Goal: Information Seeking & Learning: Check status

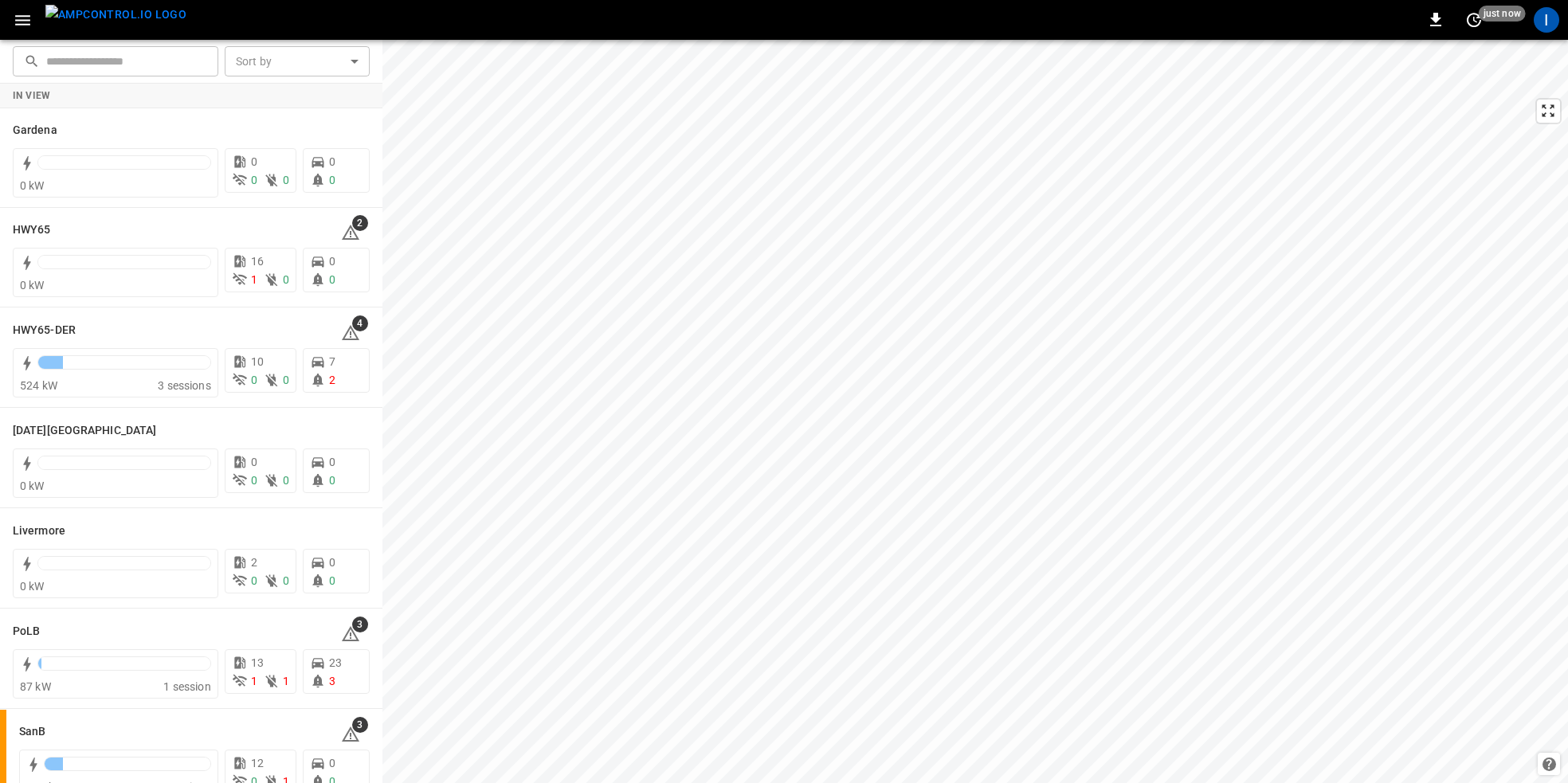
click at [21, 14] on icon "button" at bounding box center [22, 20] width 20 height 20
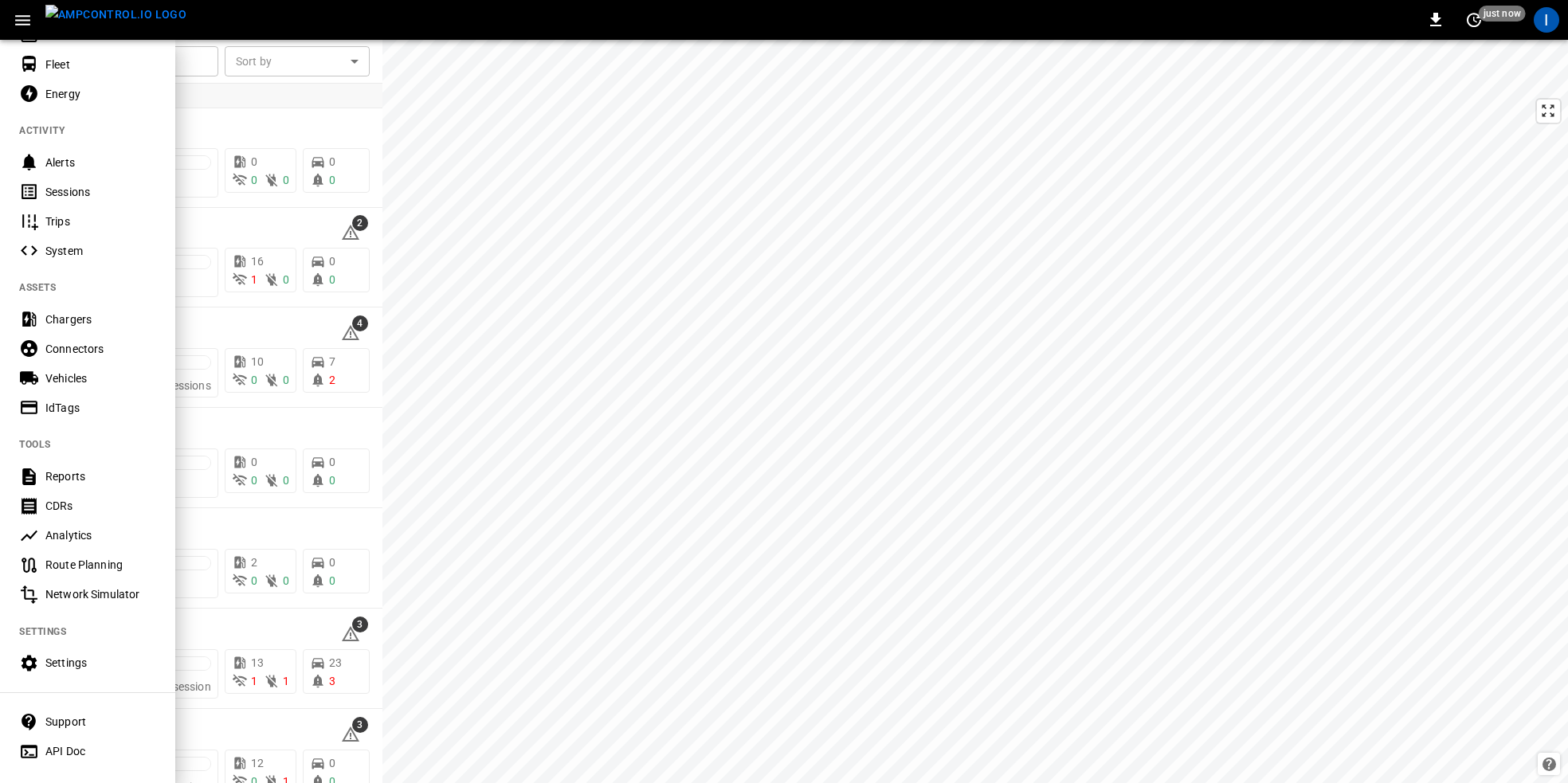
scroll to position [99, 0]
click at [67, 181] on div "Sessions" at bounding box center [101, 189] width 111 height 16
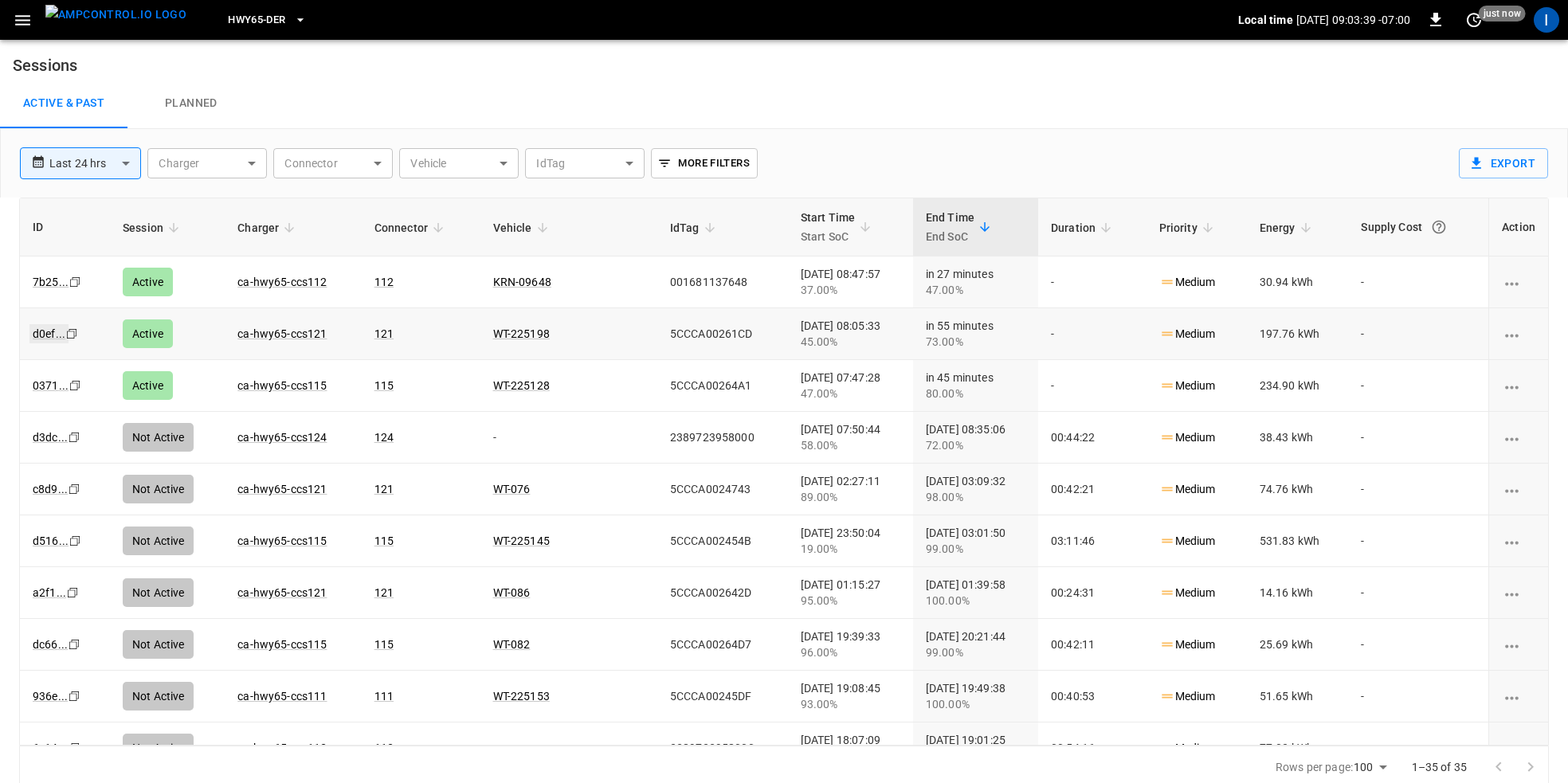
click at [46, 338] on link "d0ef ..." at bounding box center [48, 334] width 39 height 19
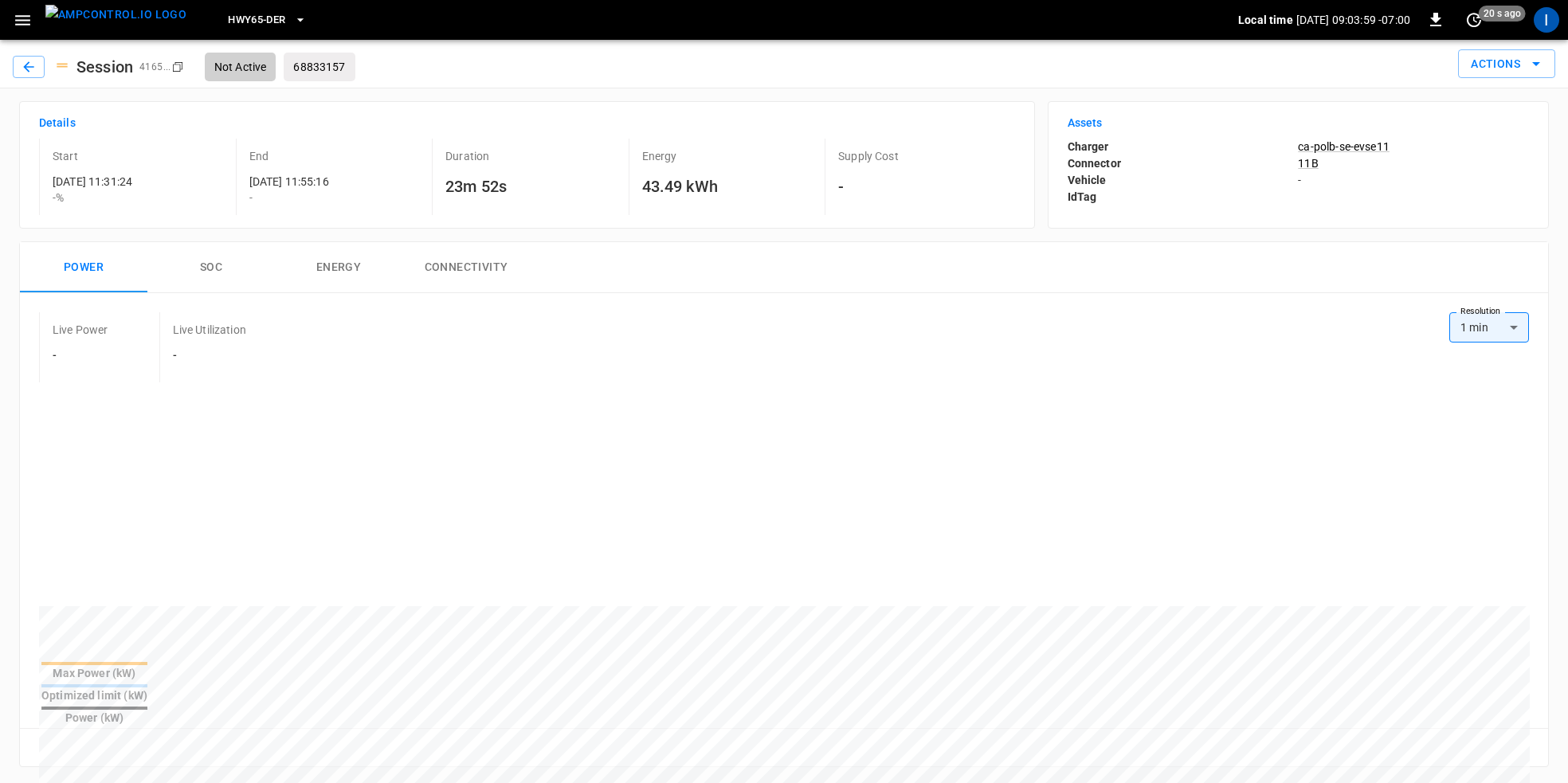
click at [250, 18] on span "HWY65-DER" at bounding box center [257, 20] width 57 height 18
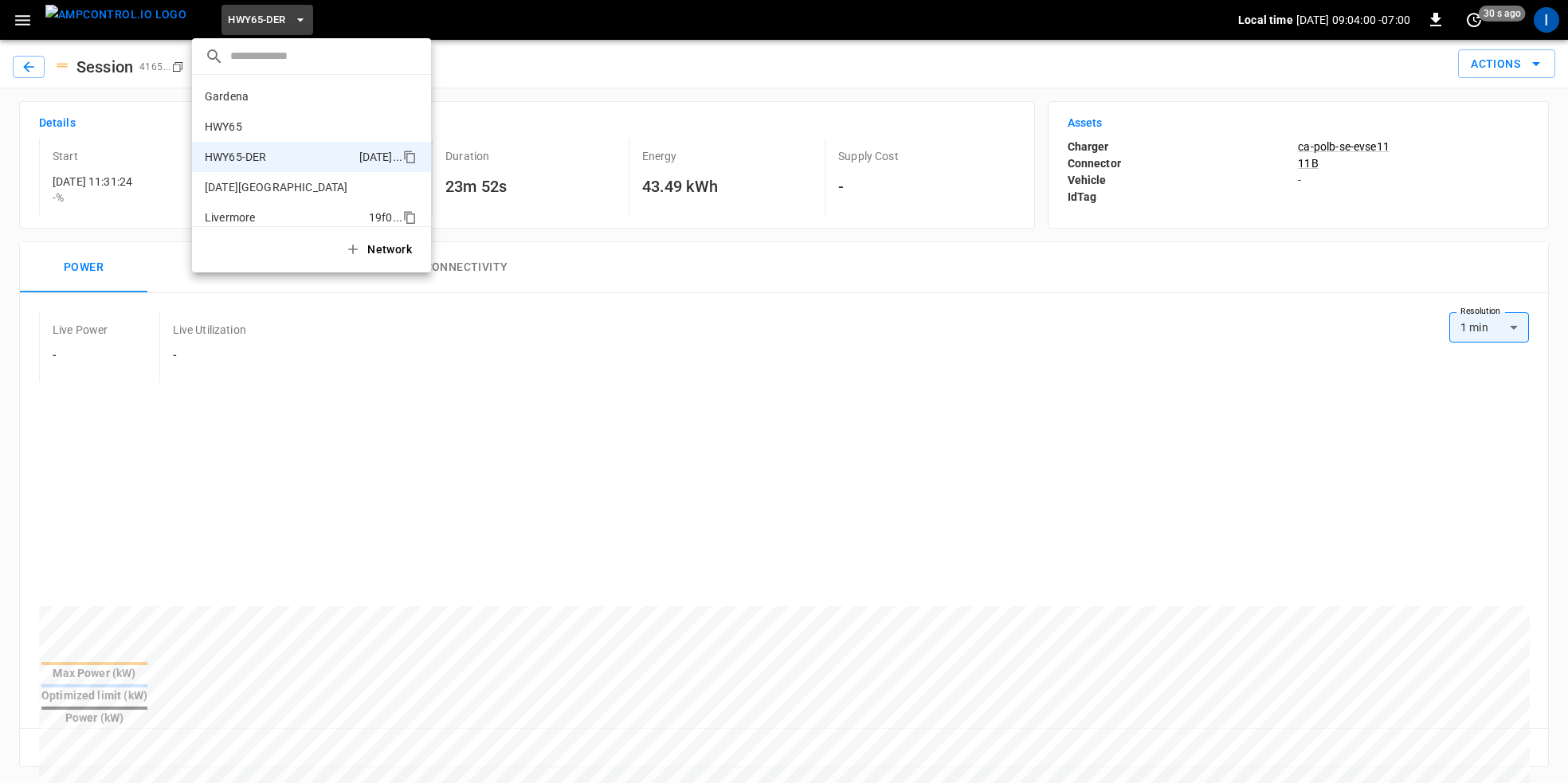
scroll to position [56, 0]
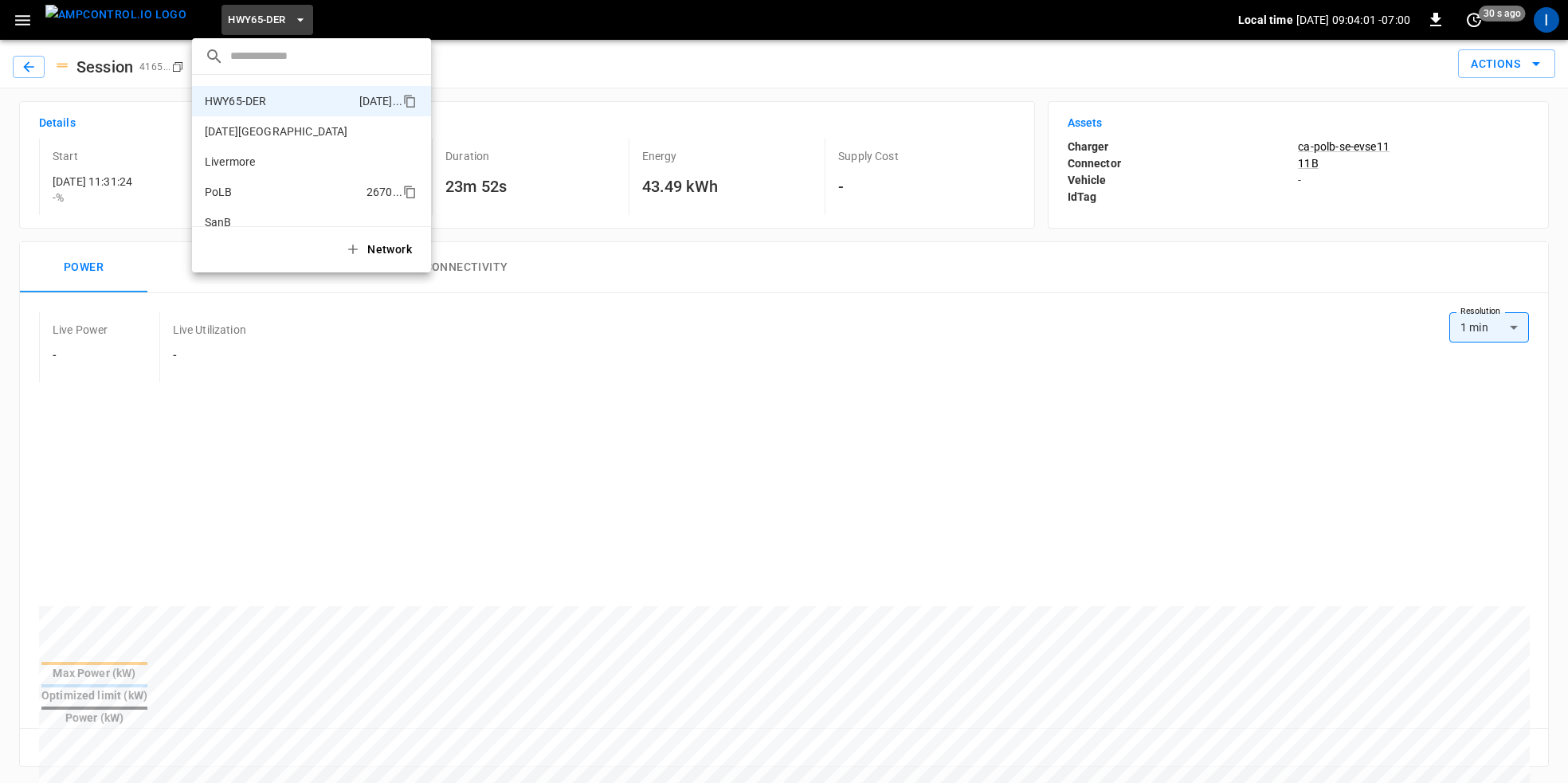
click at [254, 203] on li "PoLB 2670 ..." at bounding box center [312, 192] width 239 height 30
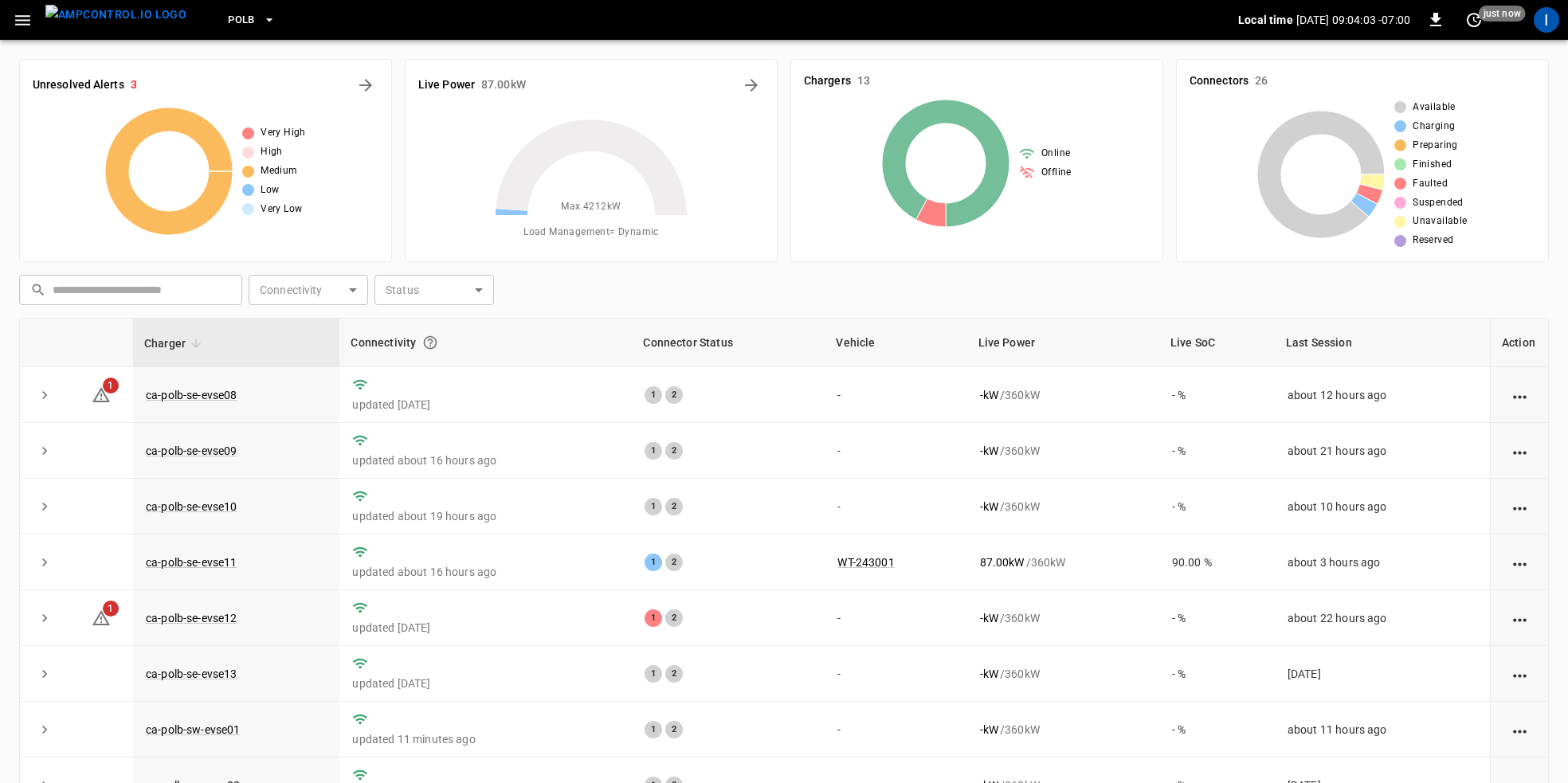
click at [21, 8] on button "button" at bounding box center [23, 20] width 32 height 29
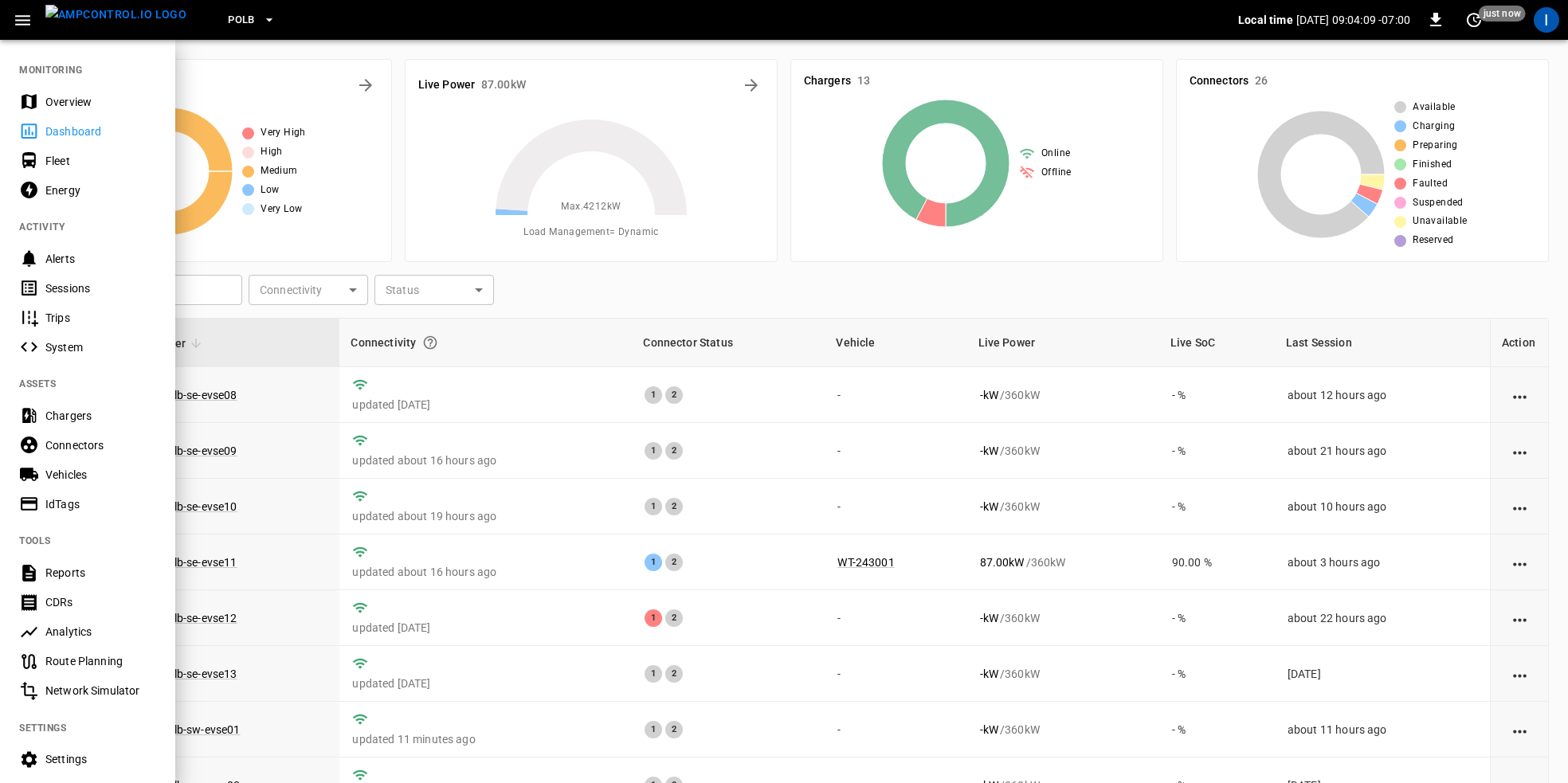
click at [85, 278] on div "Sessions" at bounding box center [87, 288] width 175 height 29
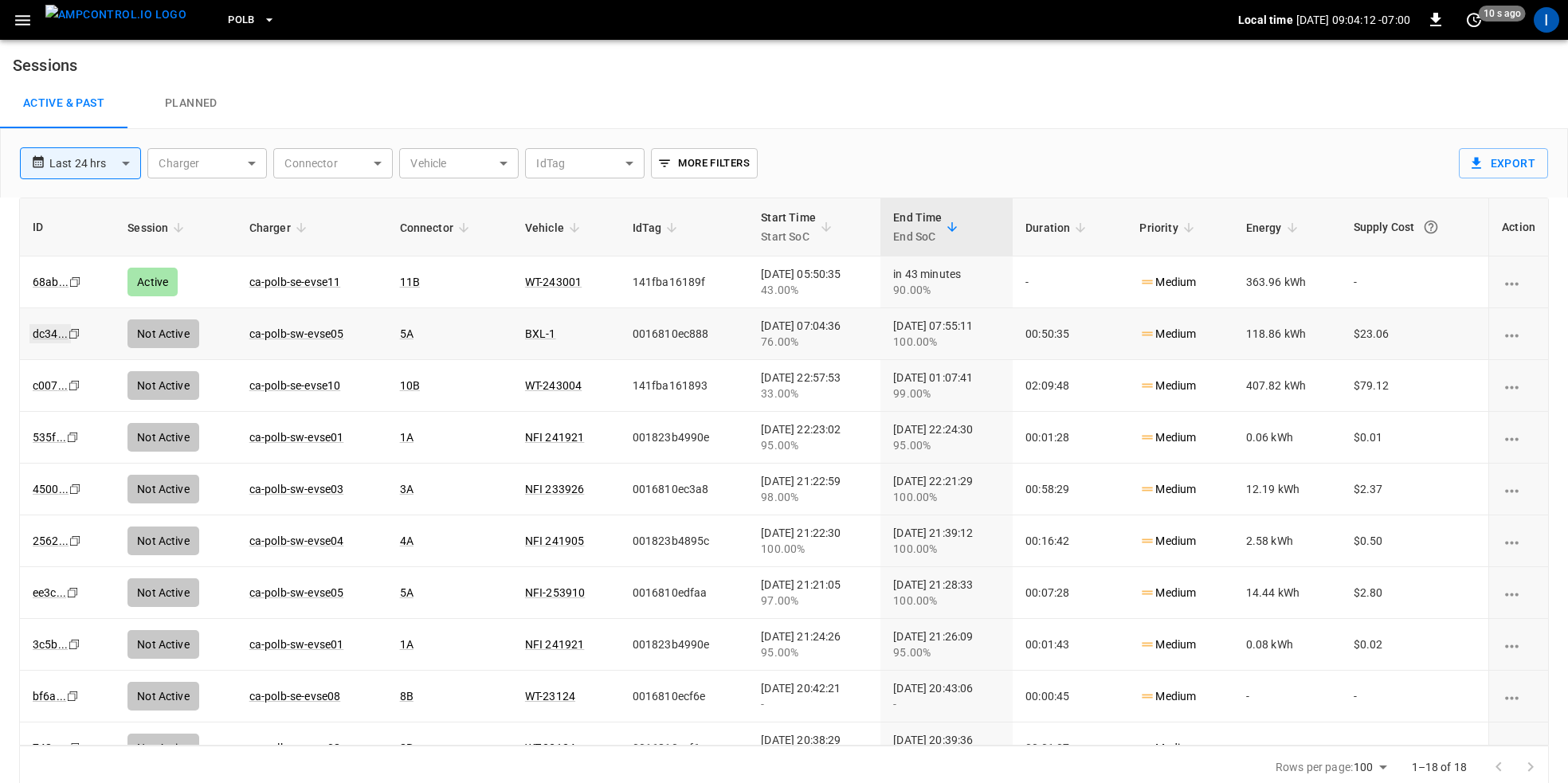
click at [50, 334] on link "dc34 ..." at bounding box center [50, 334] width 42 height 19
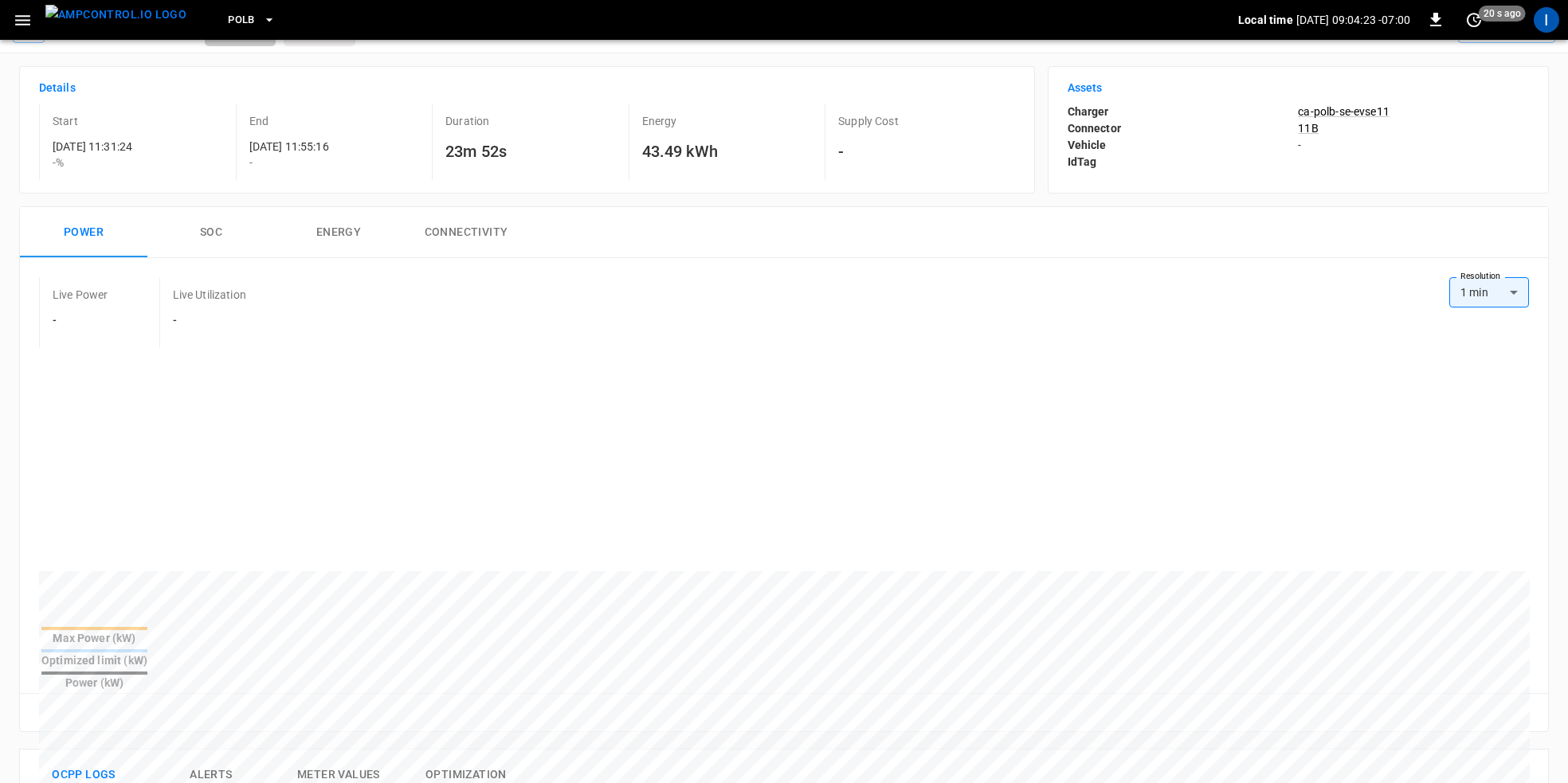
scroll to position [85, 0]
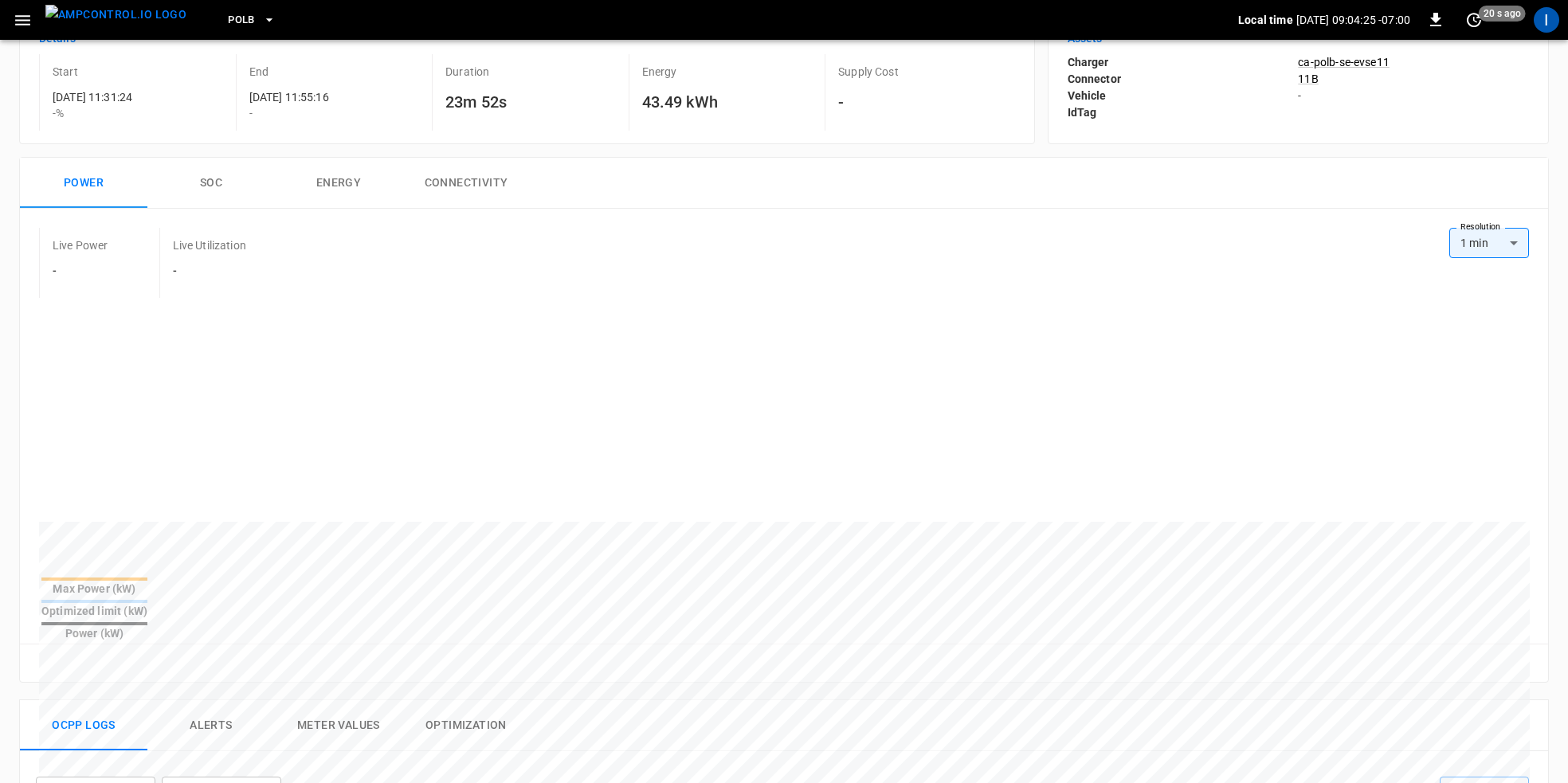
click at [200, 185] on button "SOC" at bounding box center [211, 183] width 127 height 51
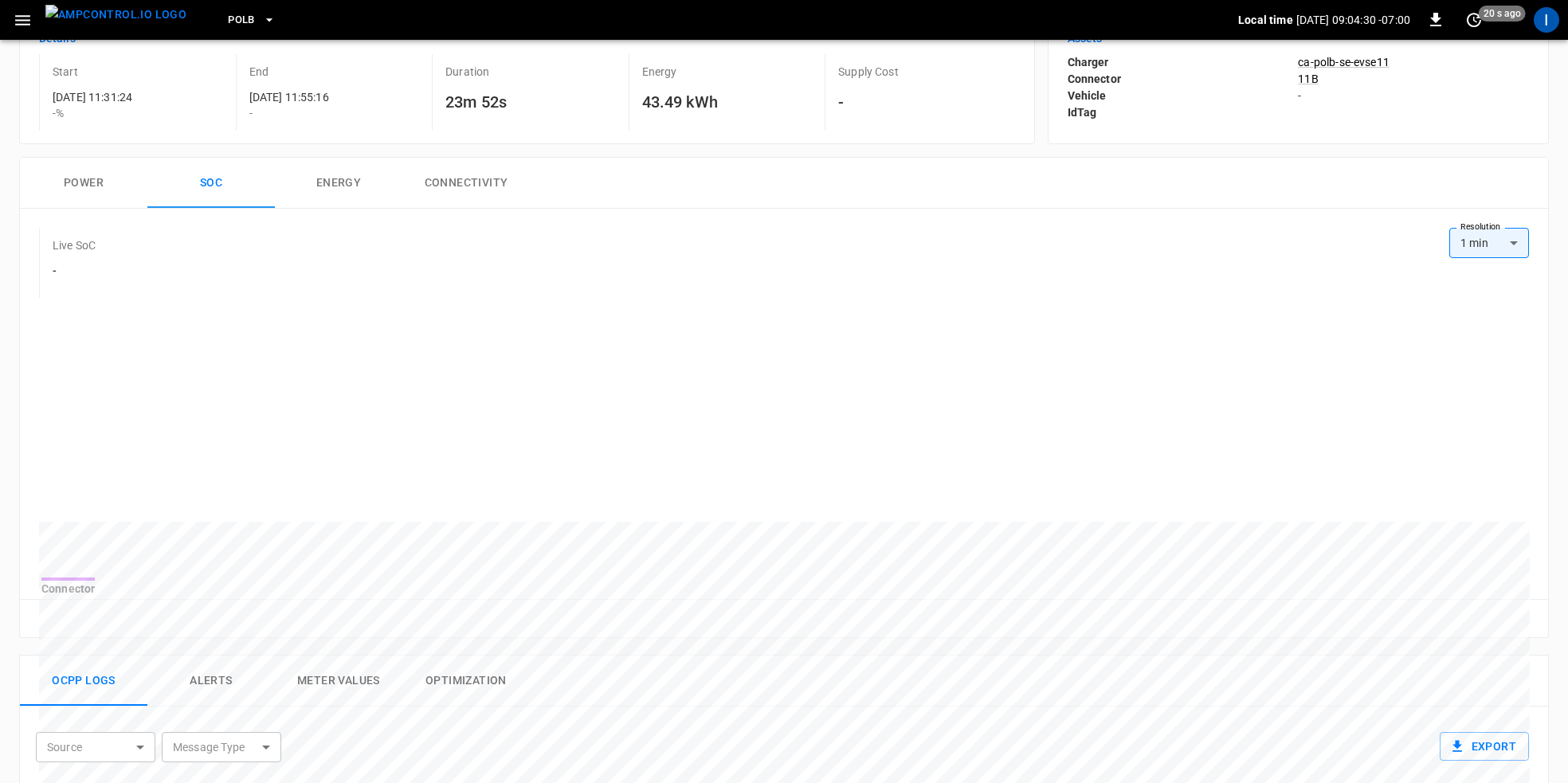
scroll to position [0, 0]
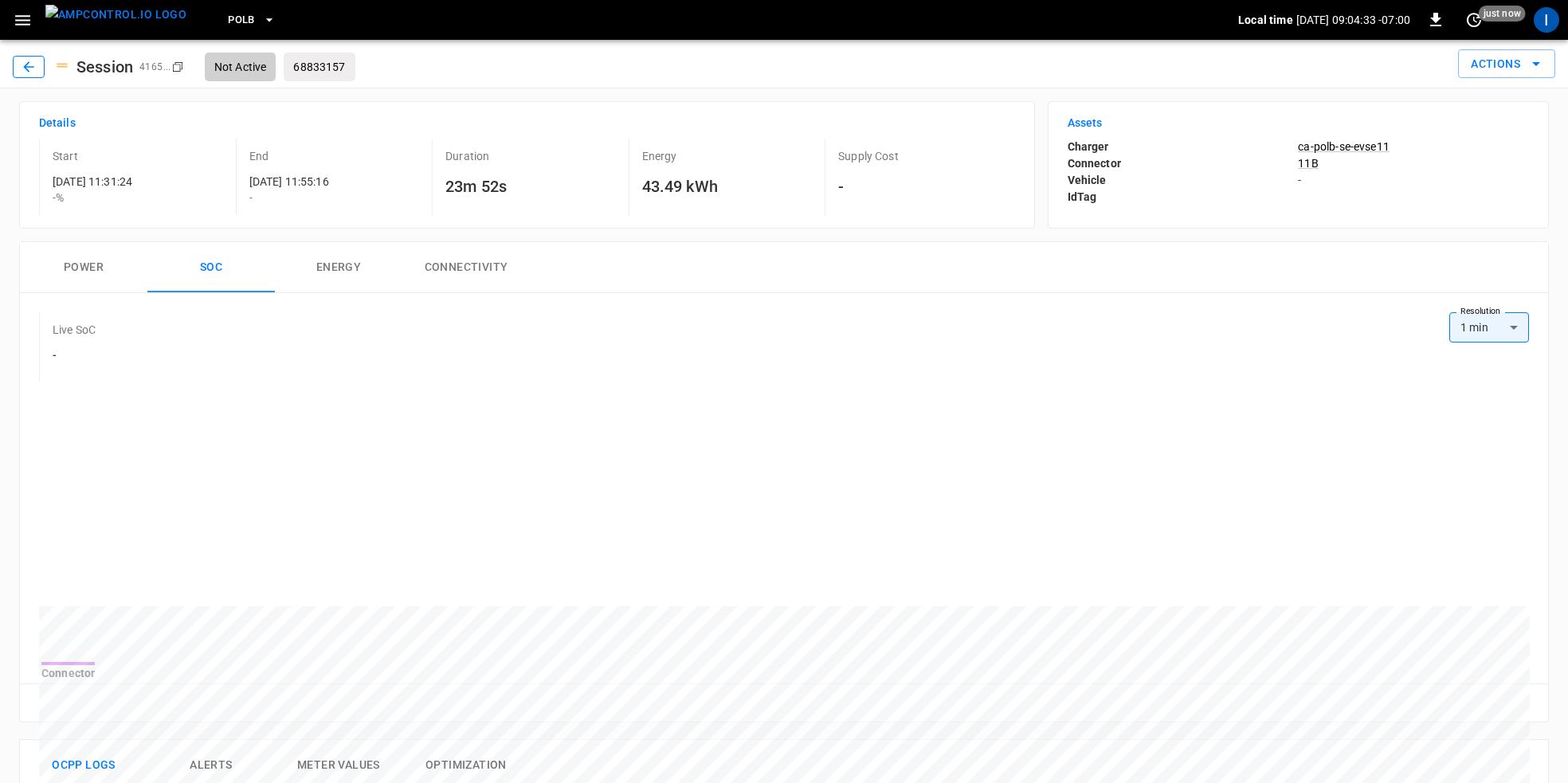
click at [35, 67] on icon "button" at bounding box center [29, 67] width 16 height 16
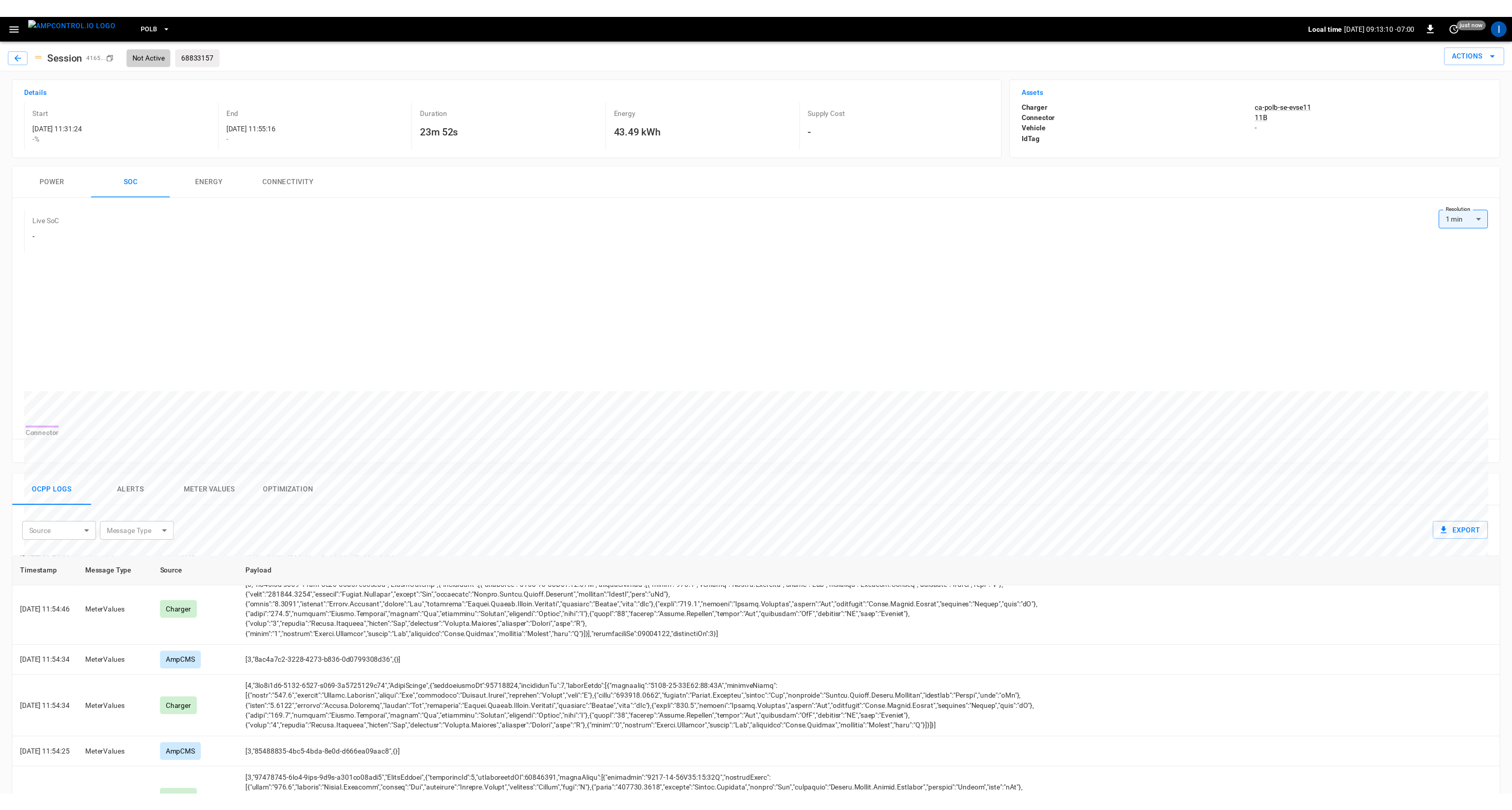
scroll to position [272, 0]
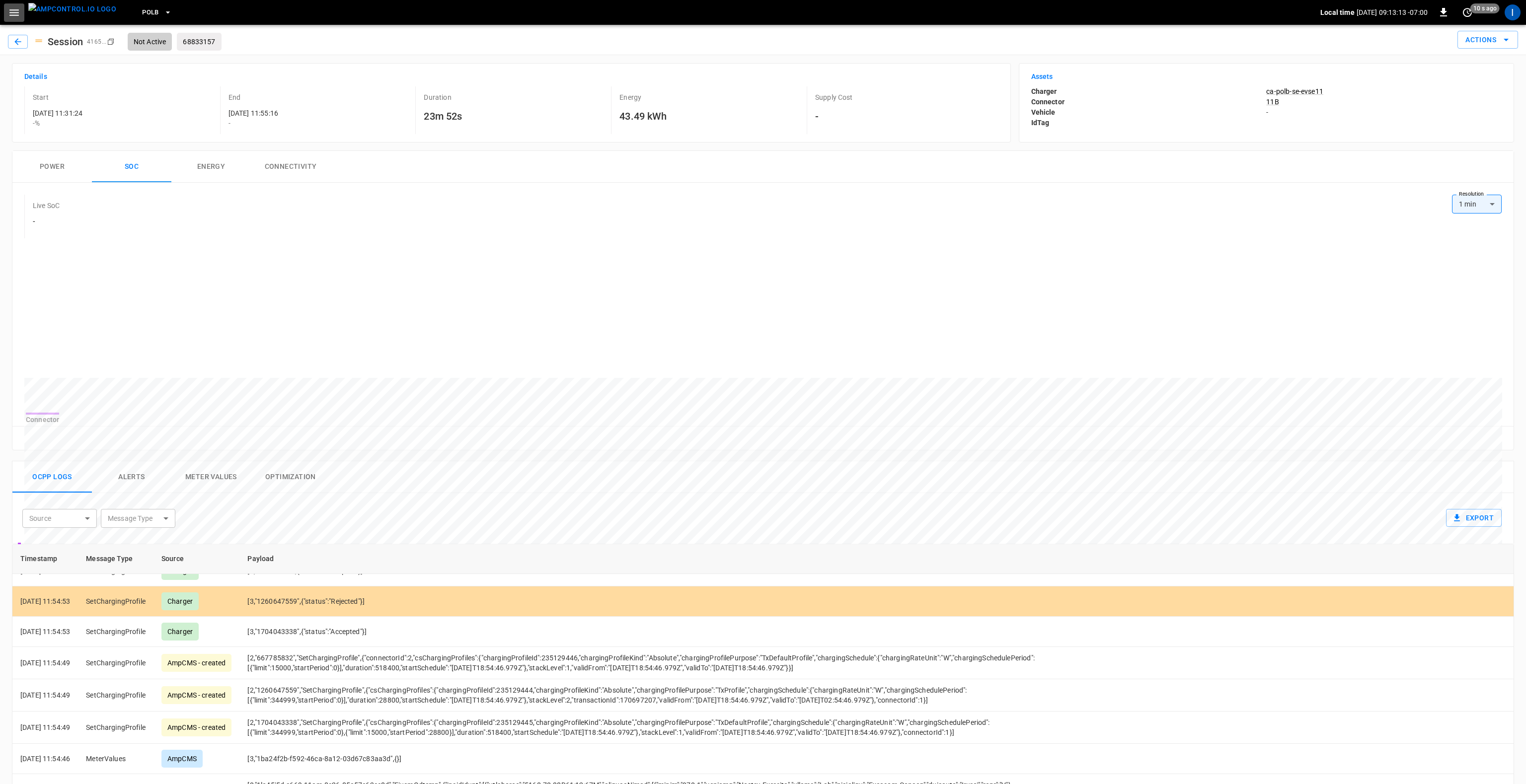
click at [14, 17] on icon "button" at bounding box center [14, 12] width 12 height 12
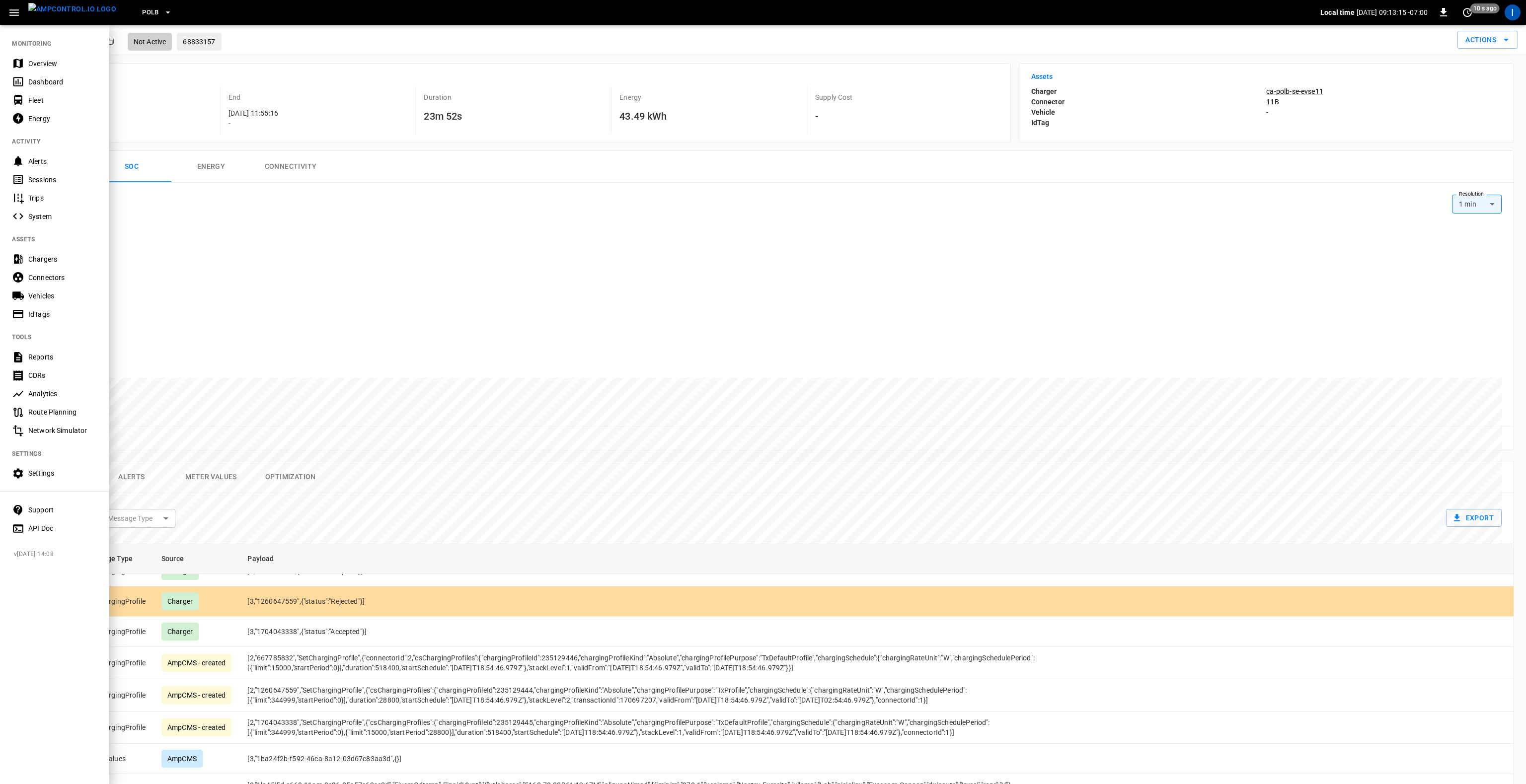
click at [47, 298] on div "Vehicles" at bounding box center [63, 295] width 69 height 10
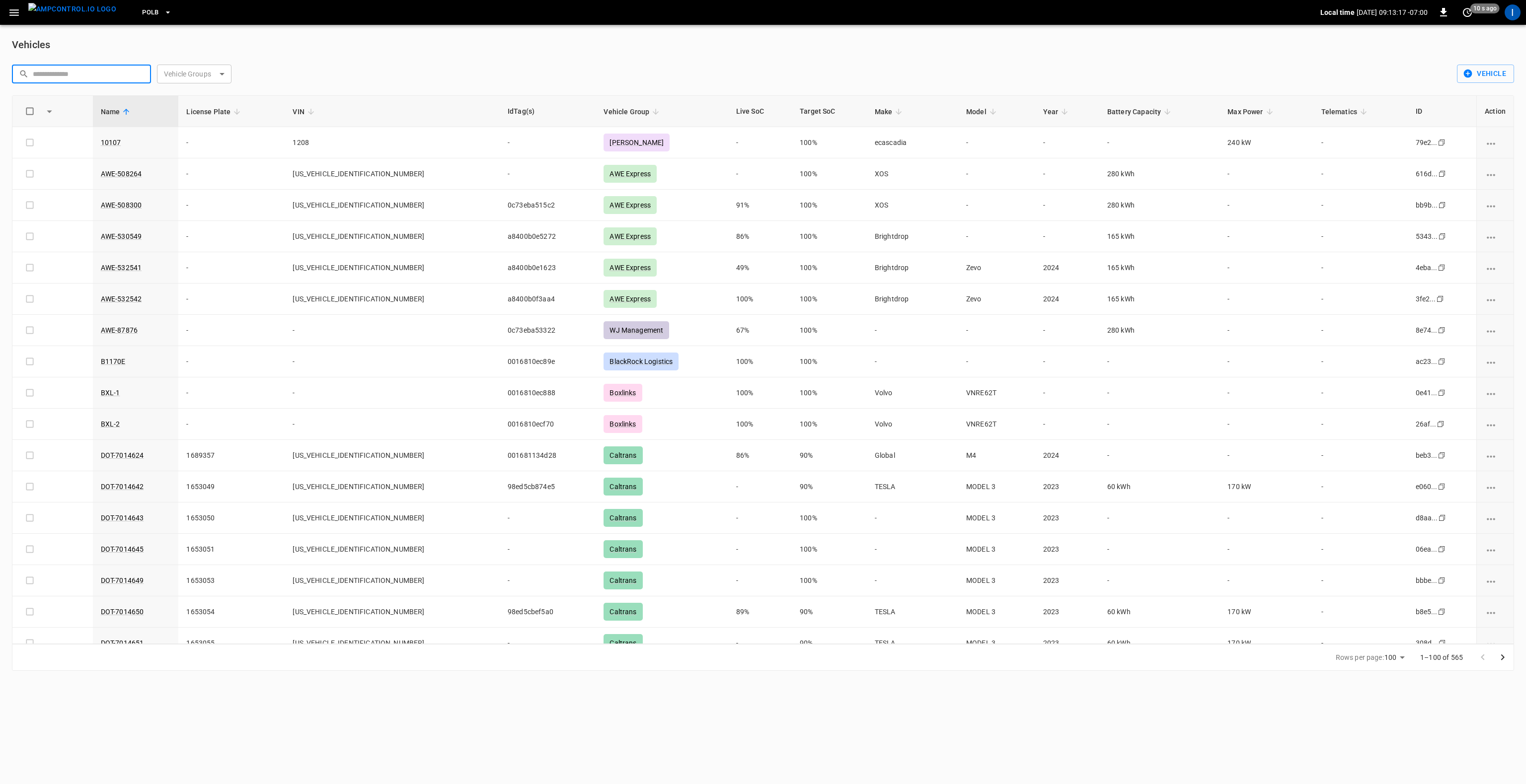
click at [120, 74] on input "text" at bounding box center [88, 73] width 111 height 18
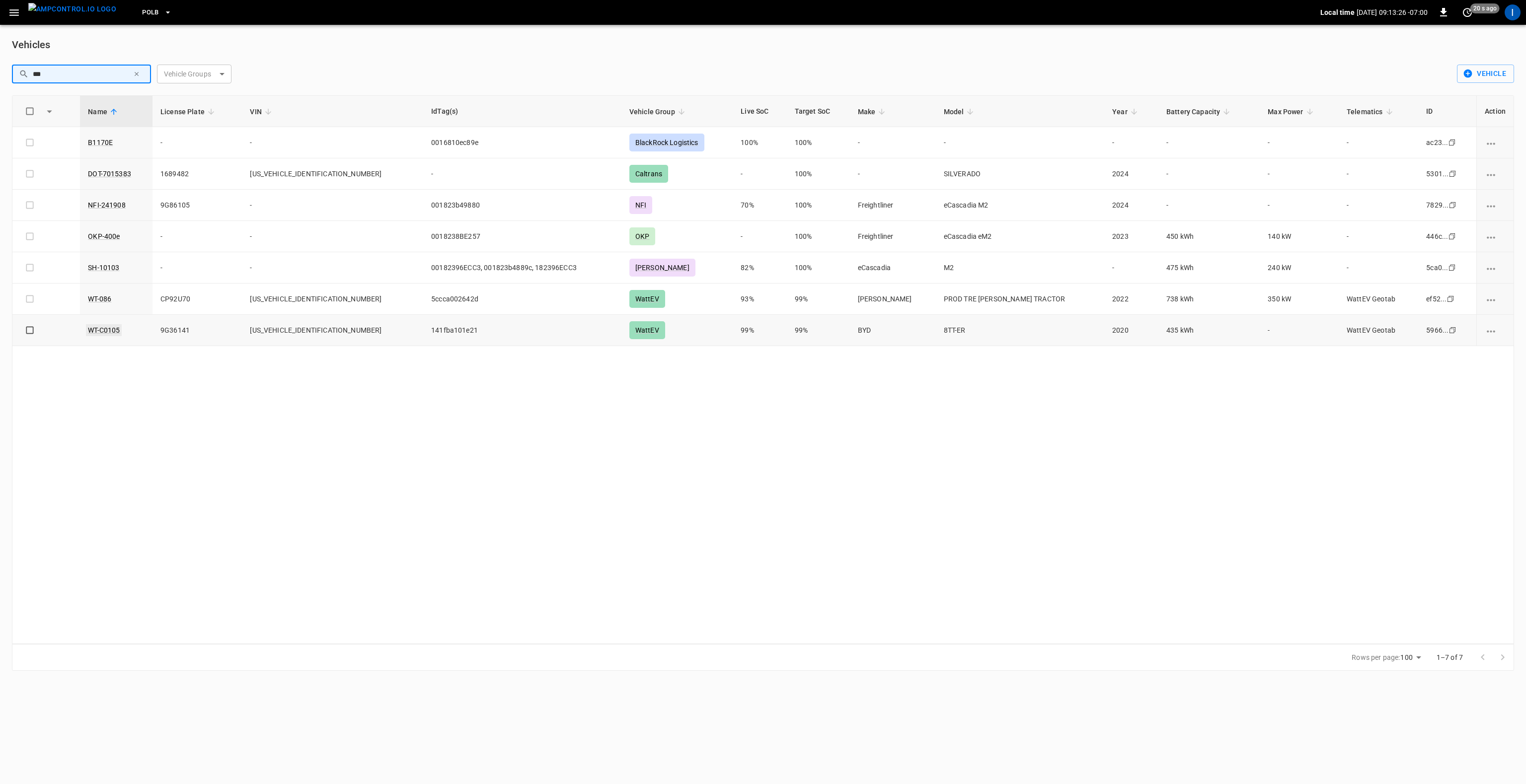
type input "***"
click at [112, 327] on link "WT-C0105" at bounding box center [104, 330] width 36 height 12
